Goal: Information Seeking & Learning: Learn about a topic

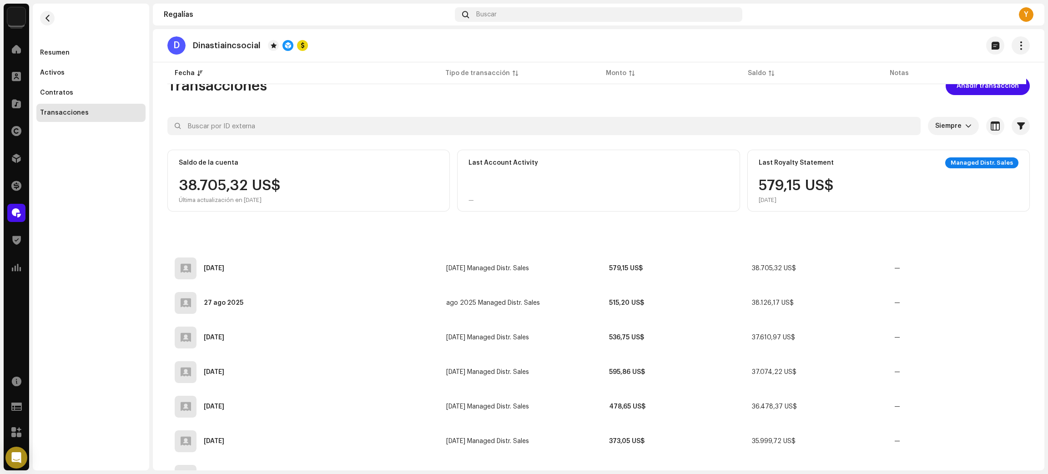
scroll to position [1437, 0]
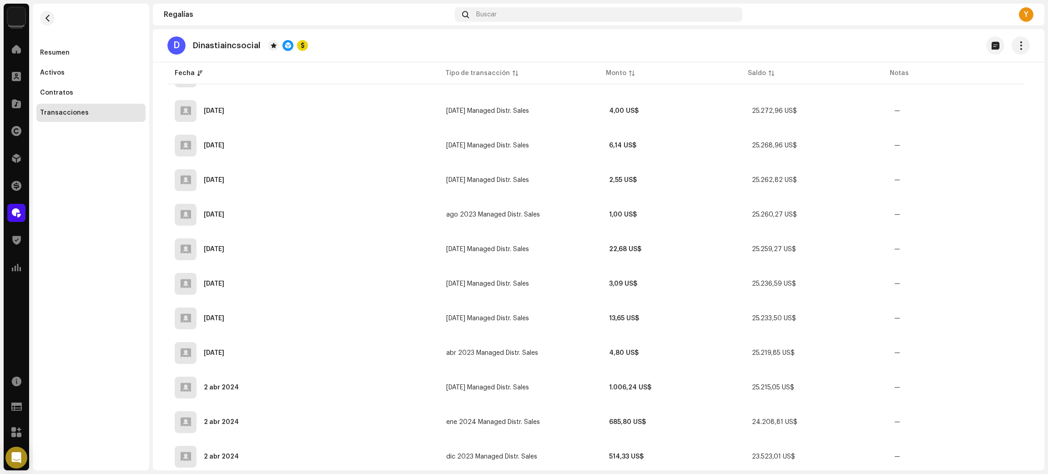
click at [6, 97] on div "Catálogo" at bounding box center [16, 103] width 25 height 25
click at [16, 102] on span at bounding box center [16, 103] width 9 height 7
click at [15, 103] on span at bounding box center [16, 103] width 9 height 7
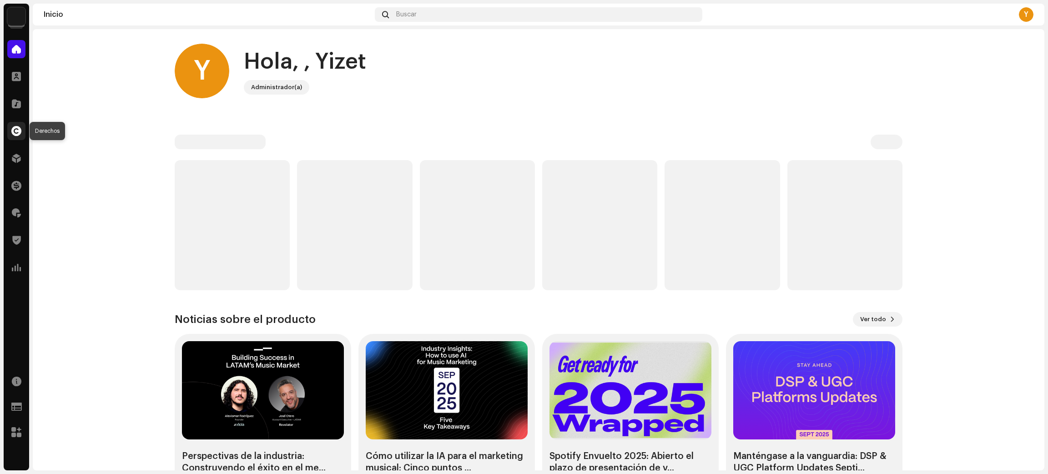
click at [16, 130] on span at bounding box center [16, 130] width 10 height 7
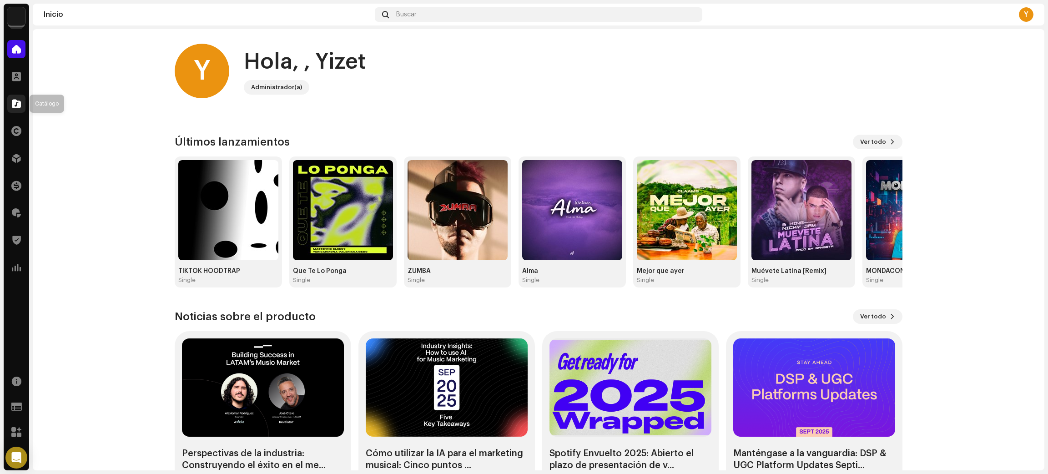
click at [21, 100] on div at bounding box center [16, 104] width 18 height 18
click at [14, 101] on span at bounding box center [16, 103] width 9 height 7
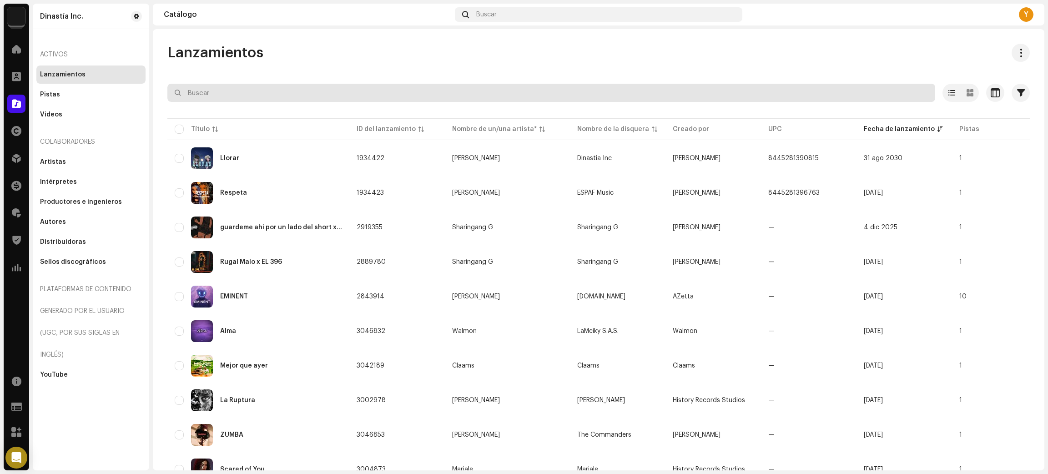
click at [226, 96] on input "text" at bounding box center [551, 93] width 768 height 18
paste input "Todavía"
type input "Todavía"
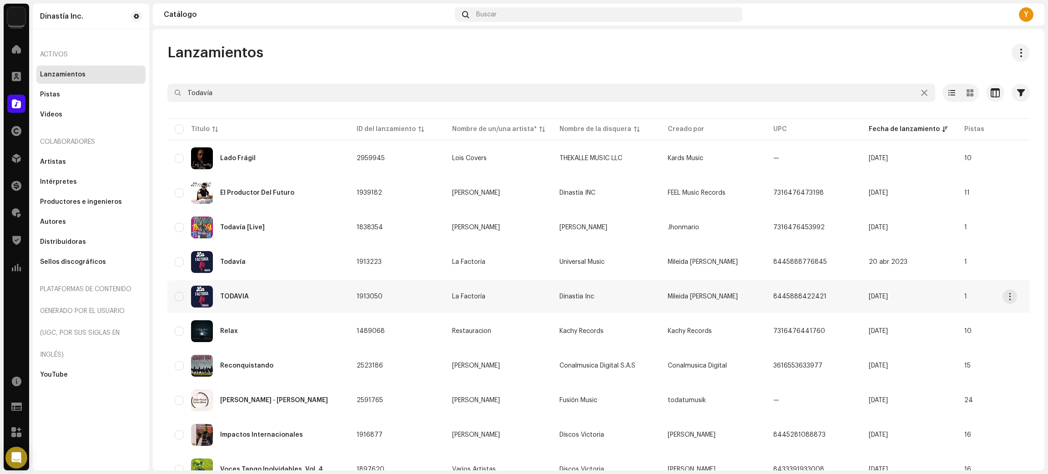
click at [323, 299] on div "TODAVÍA" at bounding box center [258, 297] width 167 height 22
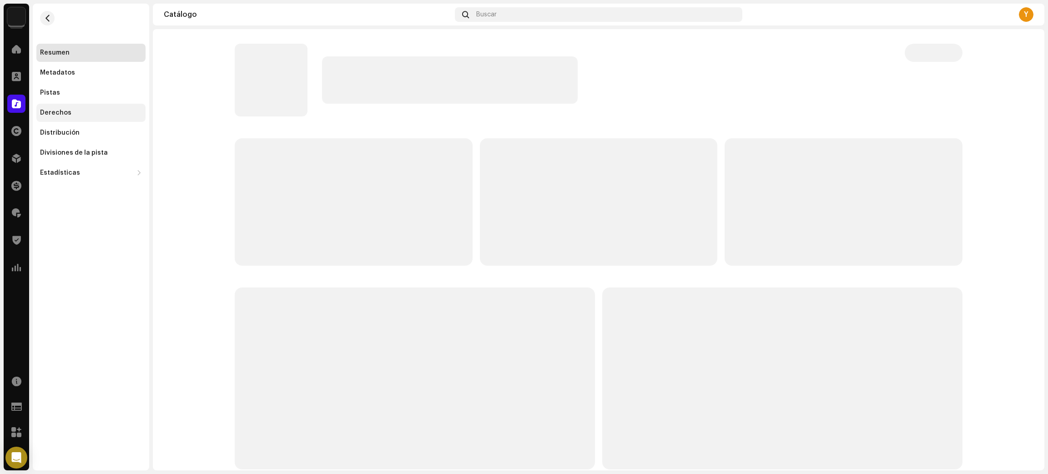
click at [51, 109] on div "Derechos" at bounding box center [55, 112] width 31 height 7
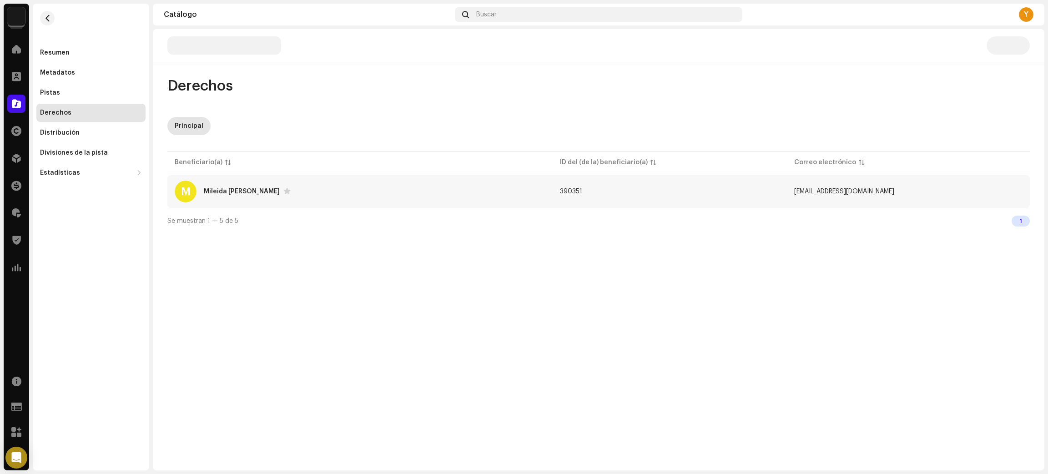
click at [363, 184] on div "M Mileida Isabel Cruz Lòpez" at bounding box center [360, 192] width 371 height 22
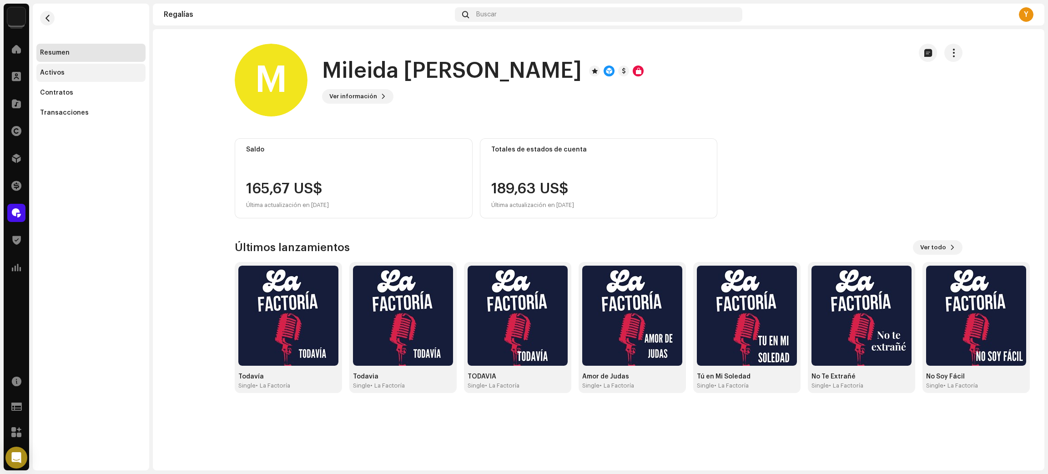
click at [65, 74] on div "Activos" at bounding box center [91, 72] width 102 height 7
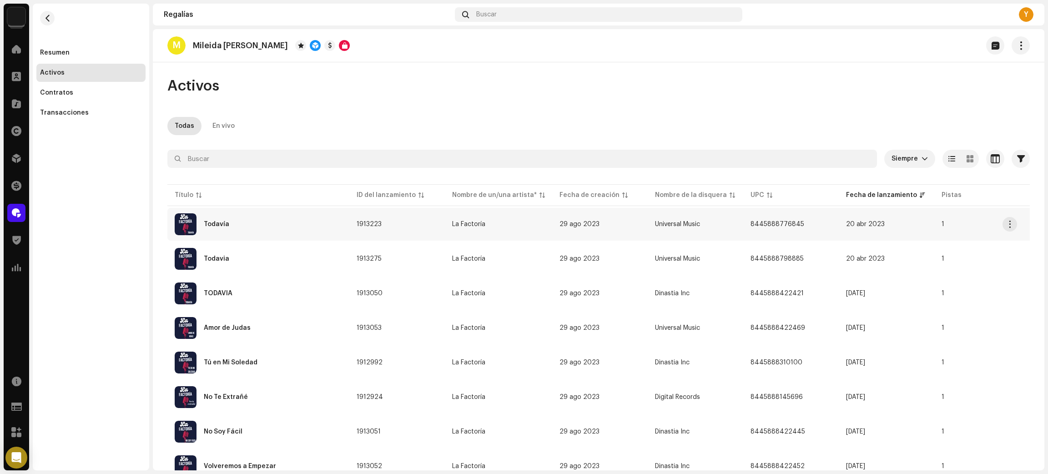
click at [298, 223] on div "Todavía" at bounding box center [258, 224] width 167 height 22
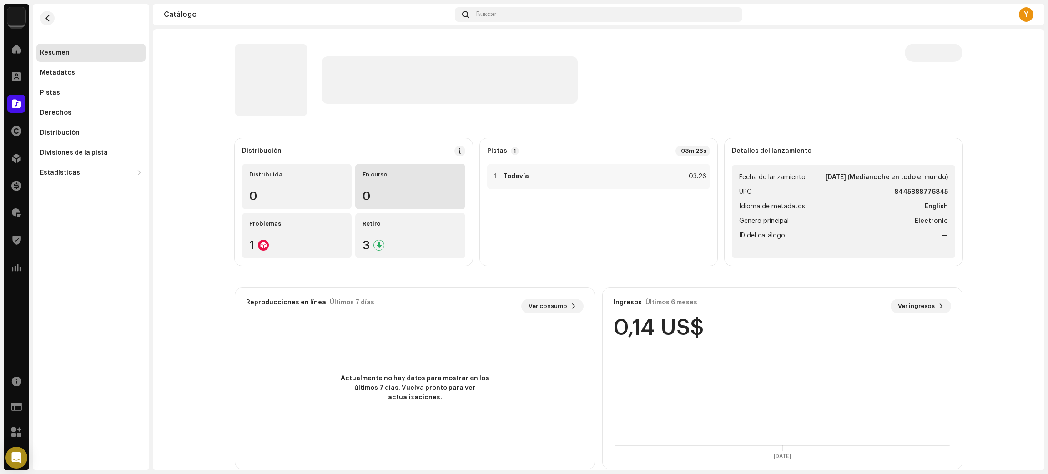
click at [48, 18] on span "button" at bounding box center [47, 18] width 7 height 7
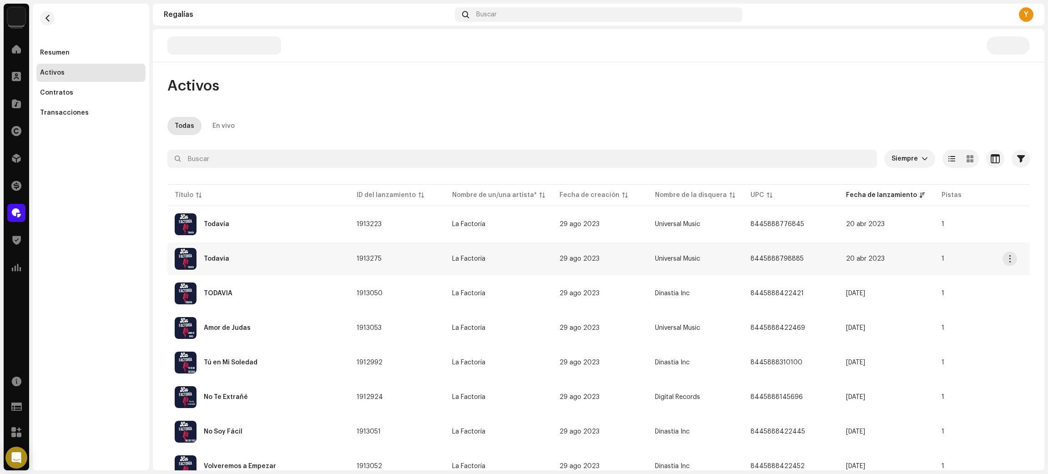
click at [257, 269] on div "Todavia" at bounding box center [258, 259] width 167 height 22
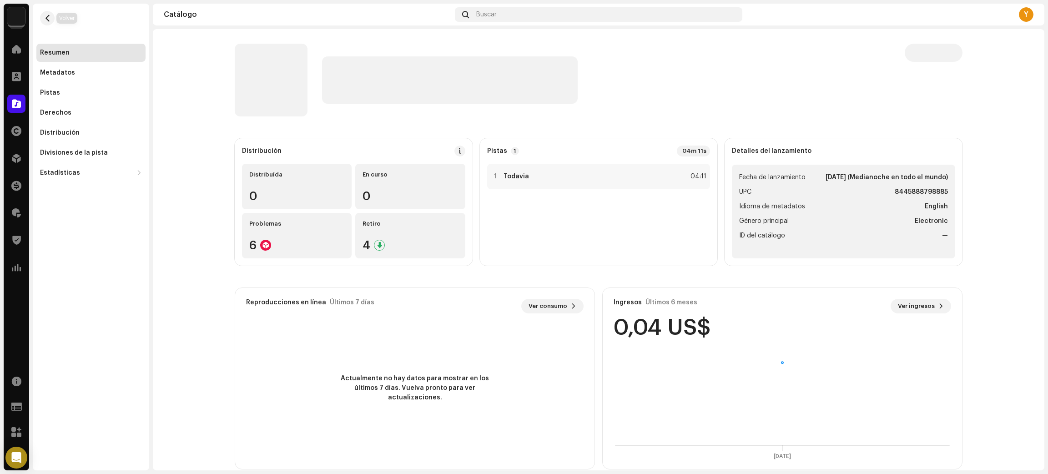
click at [39, 13] on re-m-nav-back at bounding box center [47, 24] width 22 height 40
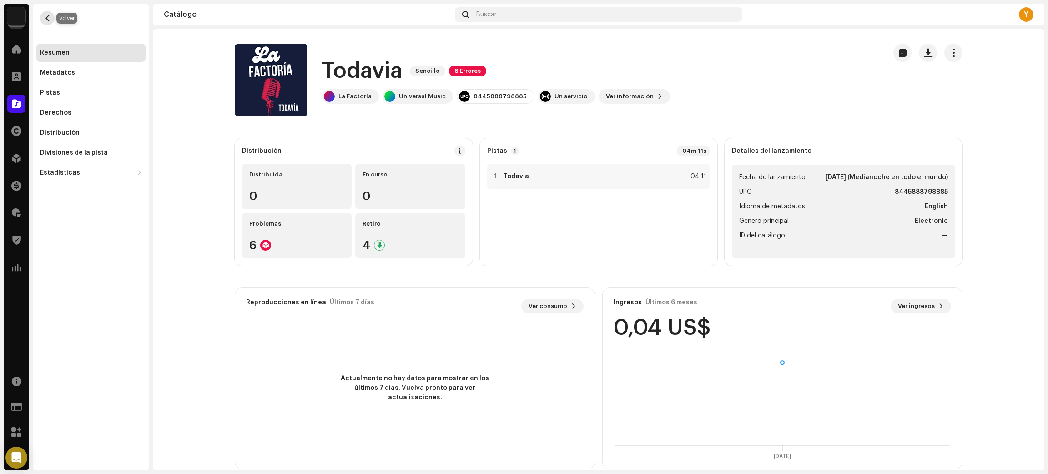
click at [45, 16] on span "button" at bounding box center [47, 18] width 7 height 7
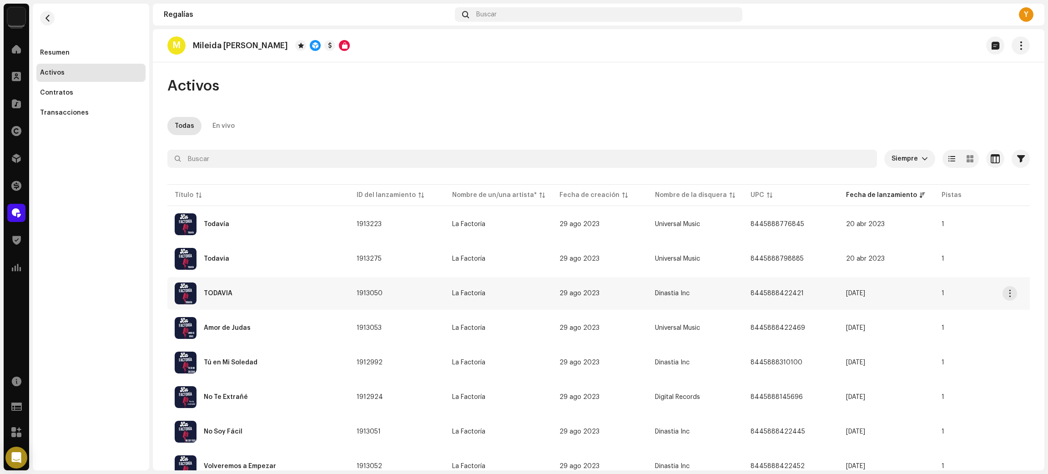
click at [304, 297] on div "TODAVÍA" at bounding box center [258, 293] width 167 height 22
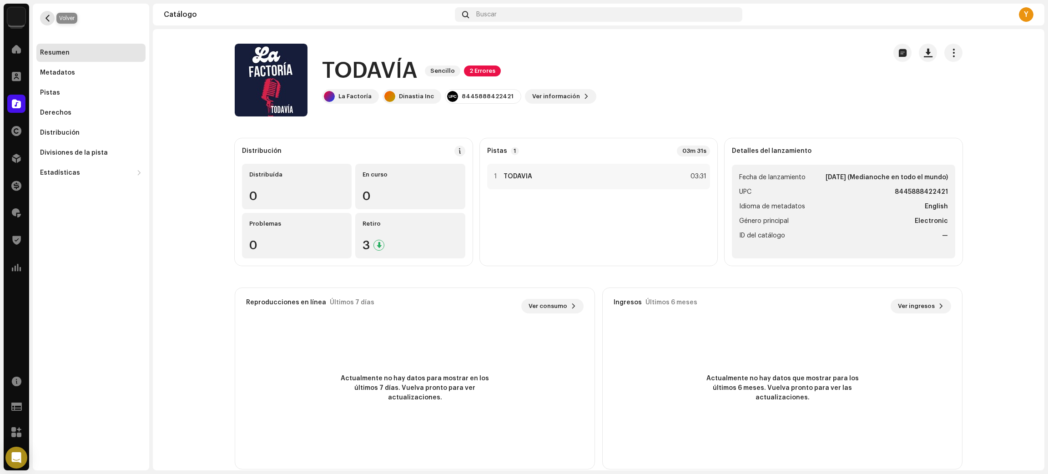
click at [45, 15] on span "button" at bounding box center [47, 18] width 7 height 7
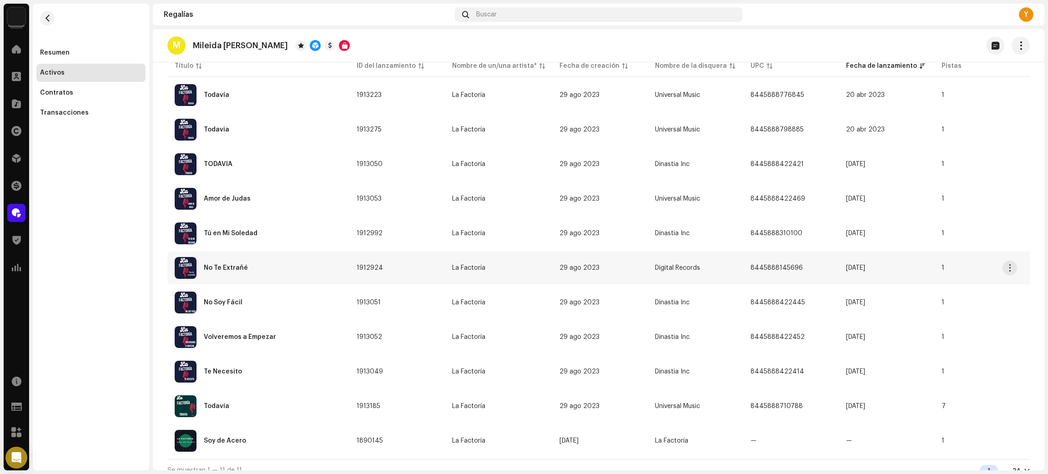
scroll to position [141, 0]
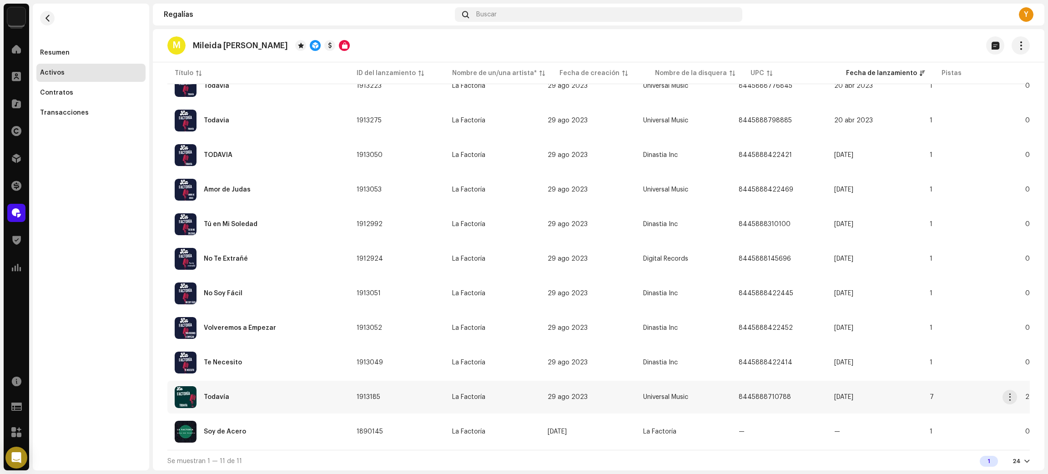
click at [261, 387] on div "Todavía" at bounding box center [258, 397] width 167 height 22
